Goal: Task Accomplishment & Management: Manage account settings

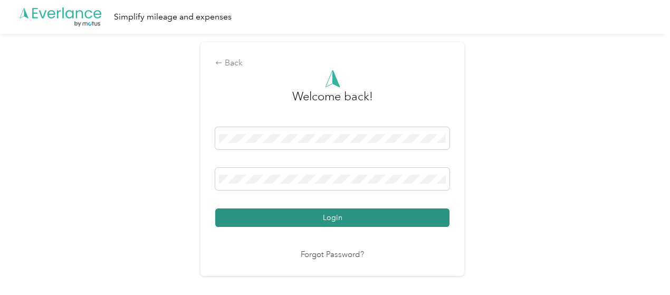
click at [340, 215] on button "Login" at bounding box center [332, 217] width 234 height 18
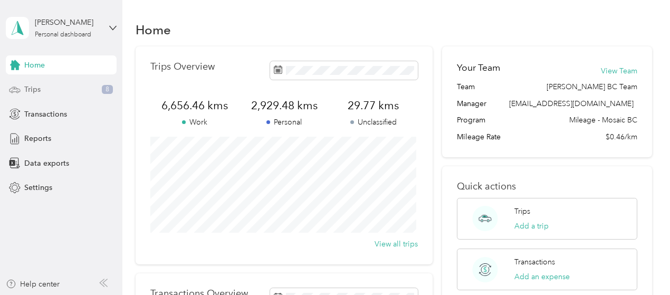
click at [30, 90] on span "Trips" at bounding box center [32, 89] width 16 height 11
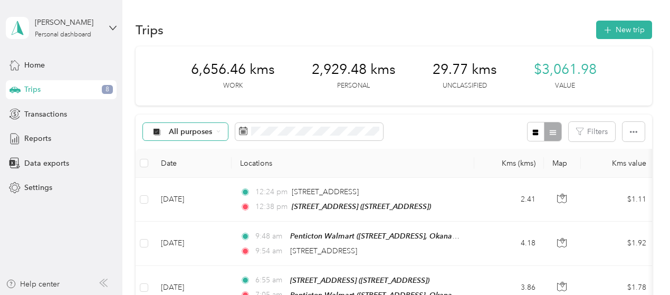
click at [222, 132] on div "All purposes" at bounding box center [186, 132] width 86 height 18
click at [198, 167] on span "Unclassified" at bounding box center [240, 169] width 143 height 11
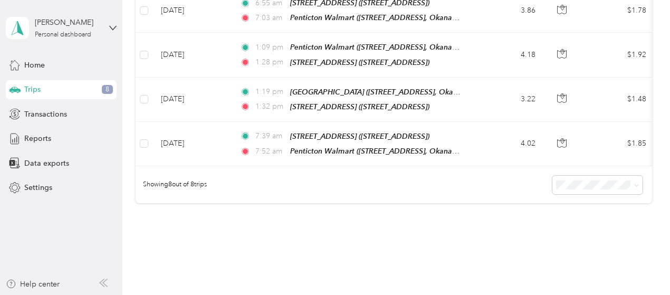
scroll to position [314, 0]
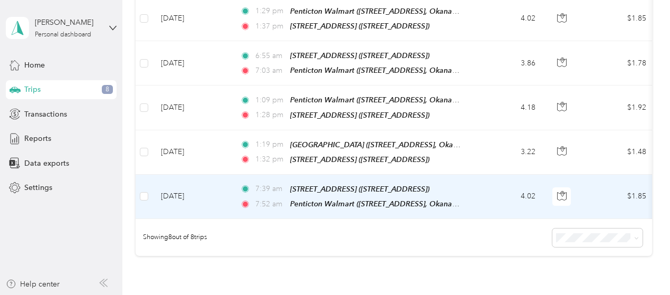
click at [226, 187] on td "[DATE]" at bounding box center [192, 197] width 79 height 44
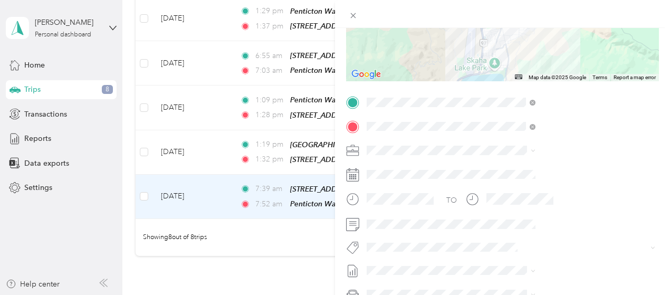
scroll to position [211, 0]
